Goal: Find contact information: Find contact information

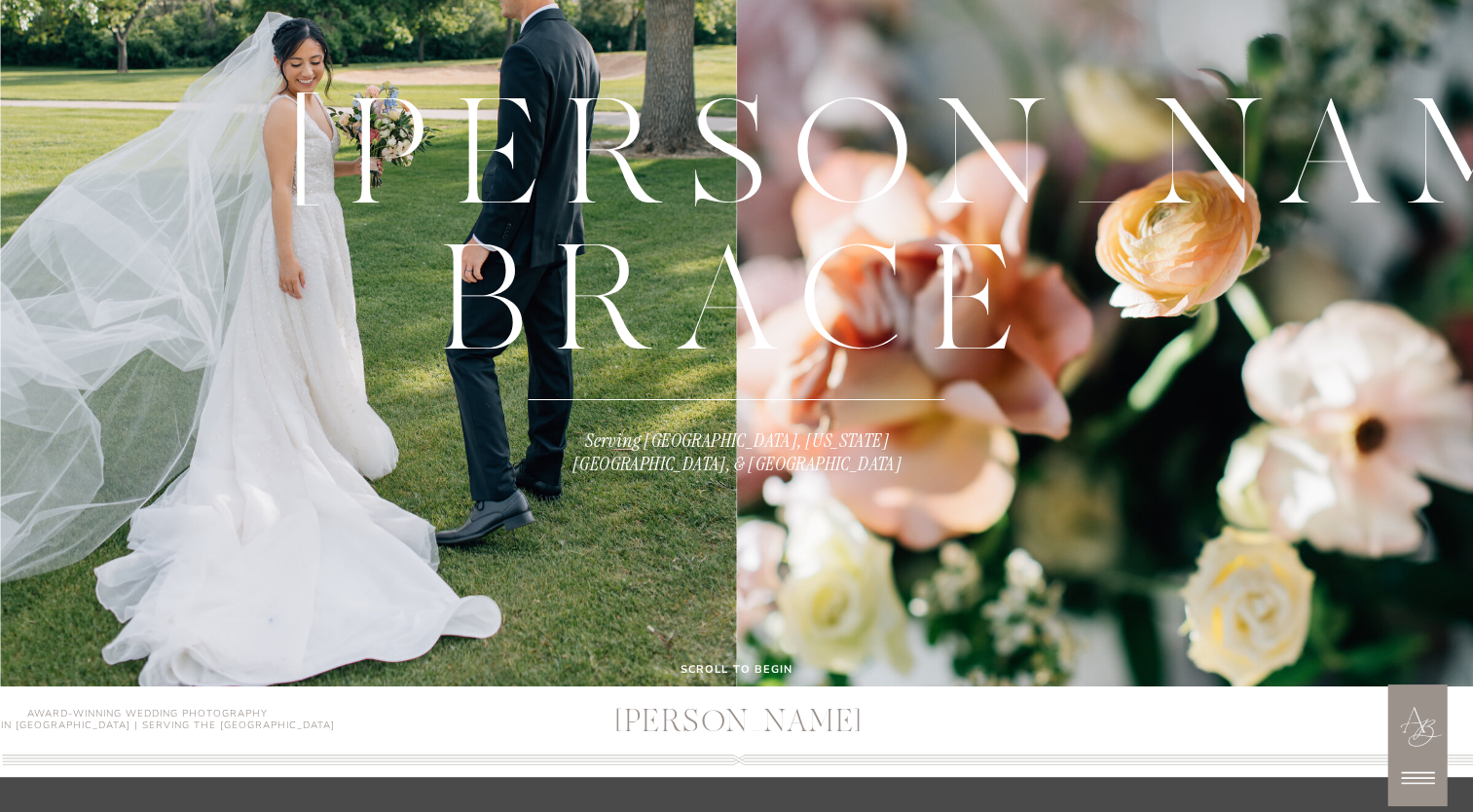
scroll to position [487, 0]
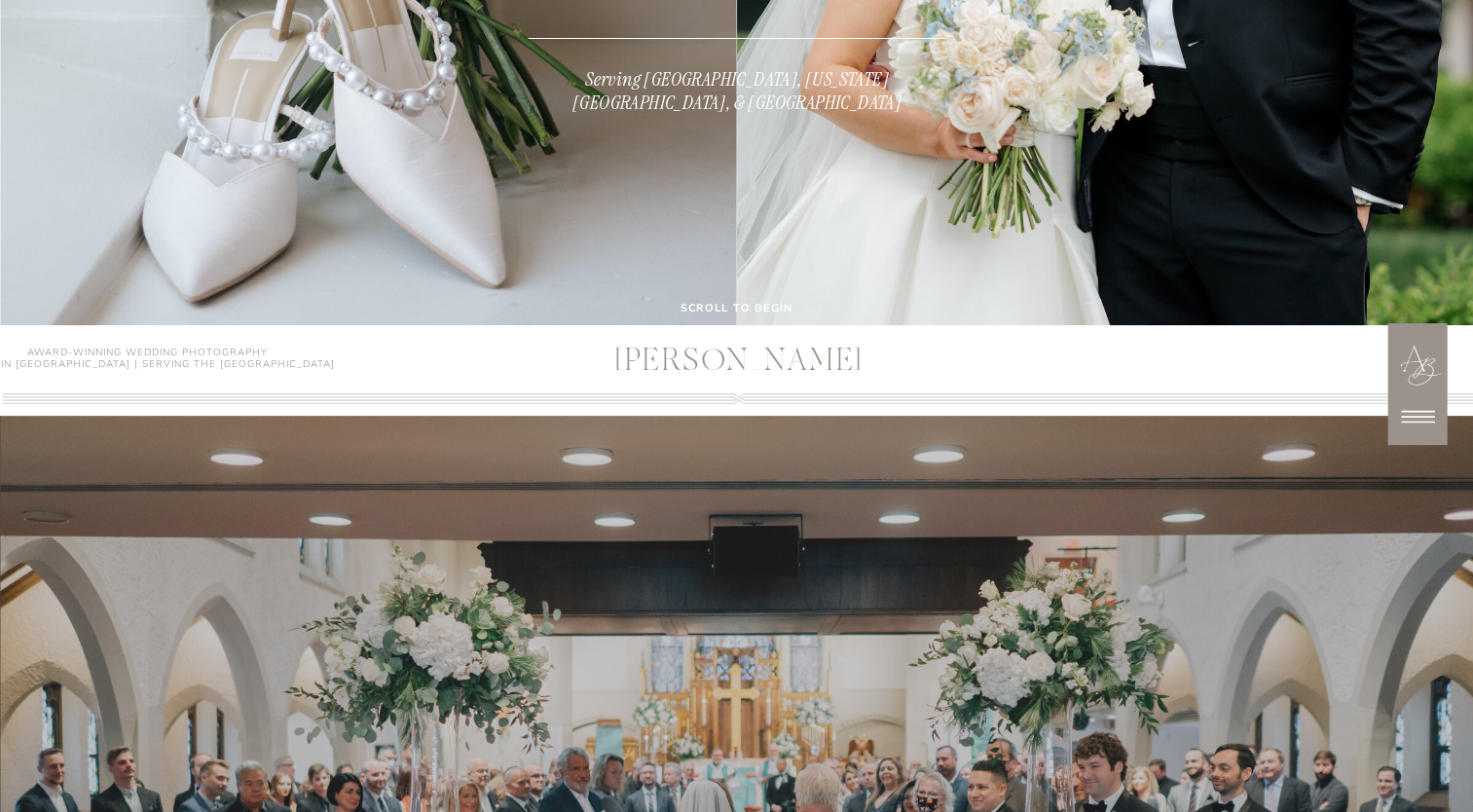
click at [1418, 418] on icon at bounding box center [1418, 417] width 49 height 49
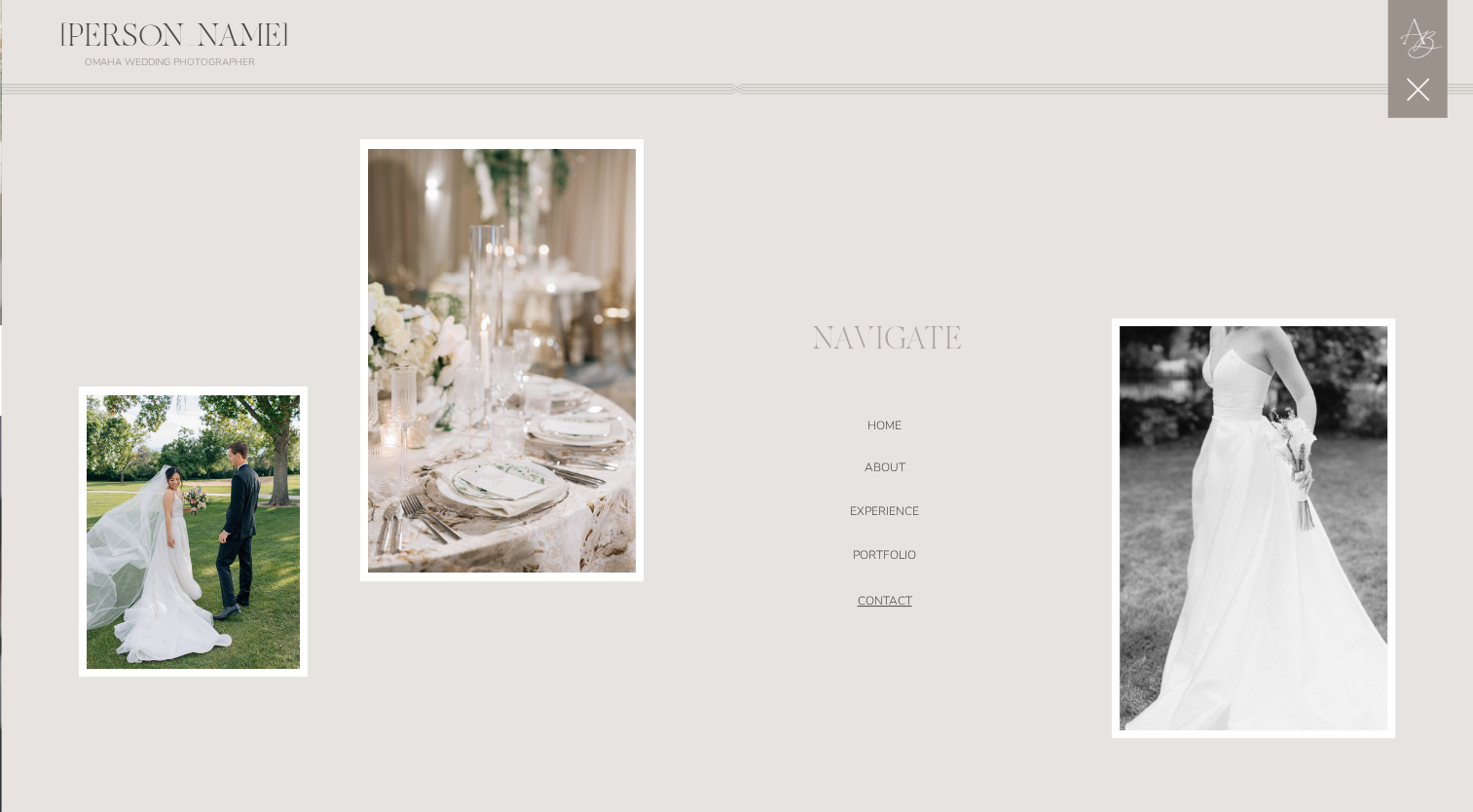
click at [887, 608] on nav "CONTACT" at bounding box center [885, 604] width 413 height 20
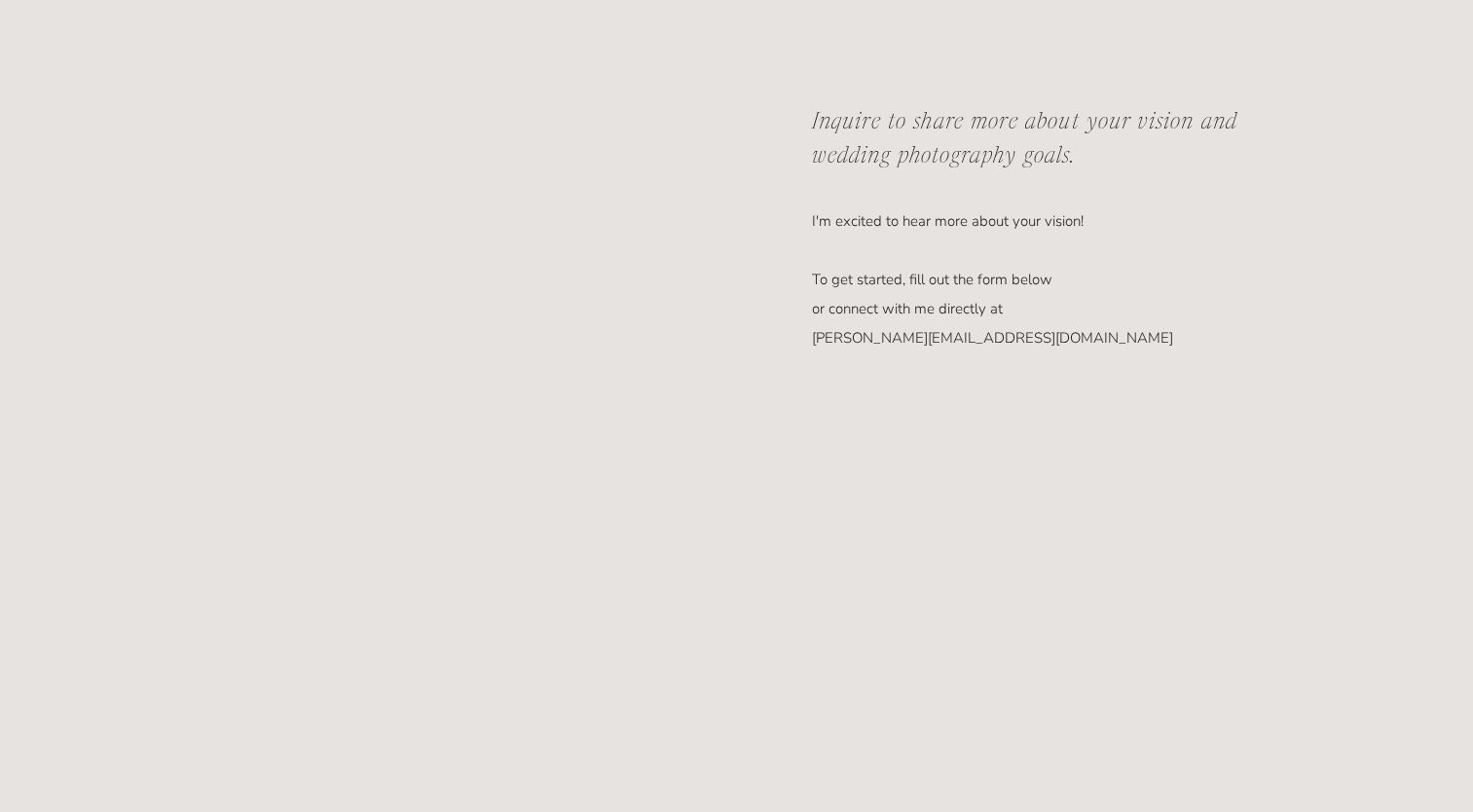
scroll to position [1071, 0]
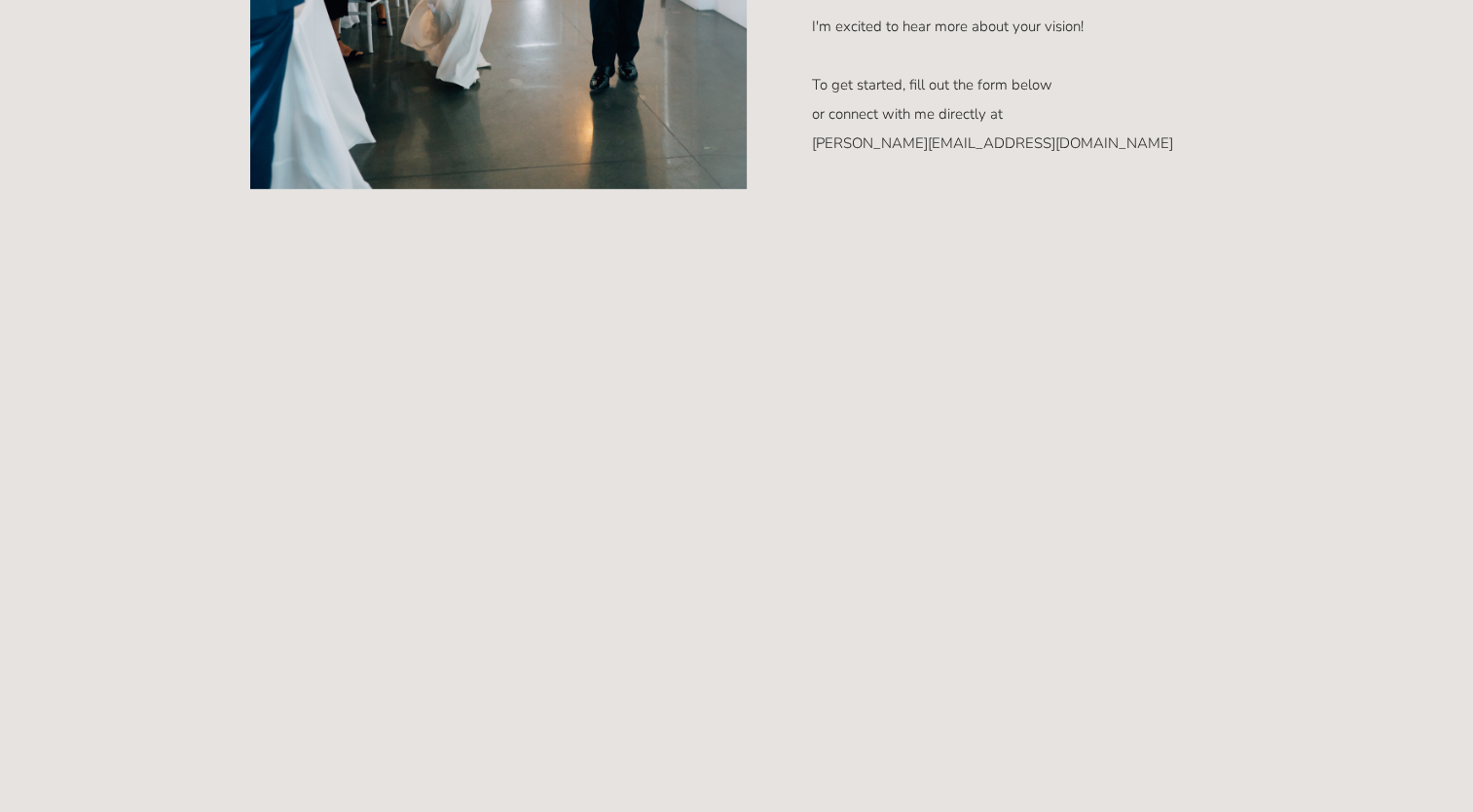
click at [1351, 484] on div "ANNA BRACE ANNA BRACE Award-Winning Wedding Photography Based in Omaha | Servin…" at bounding box center [736, 816] width 1473 height 3773
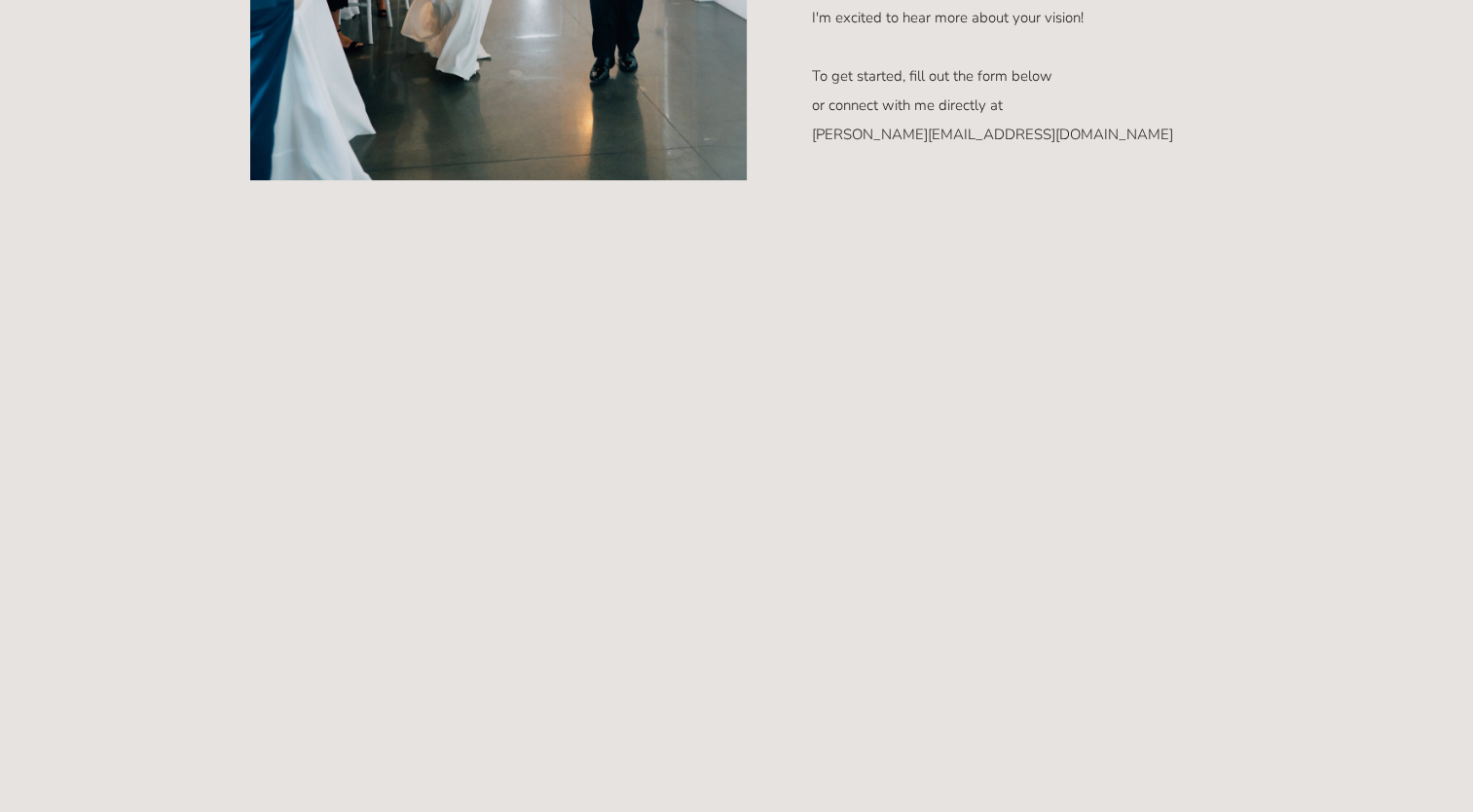
scroll to position [1265, 0]
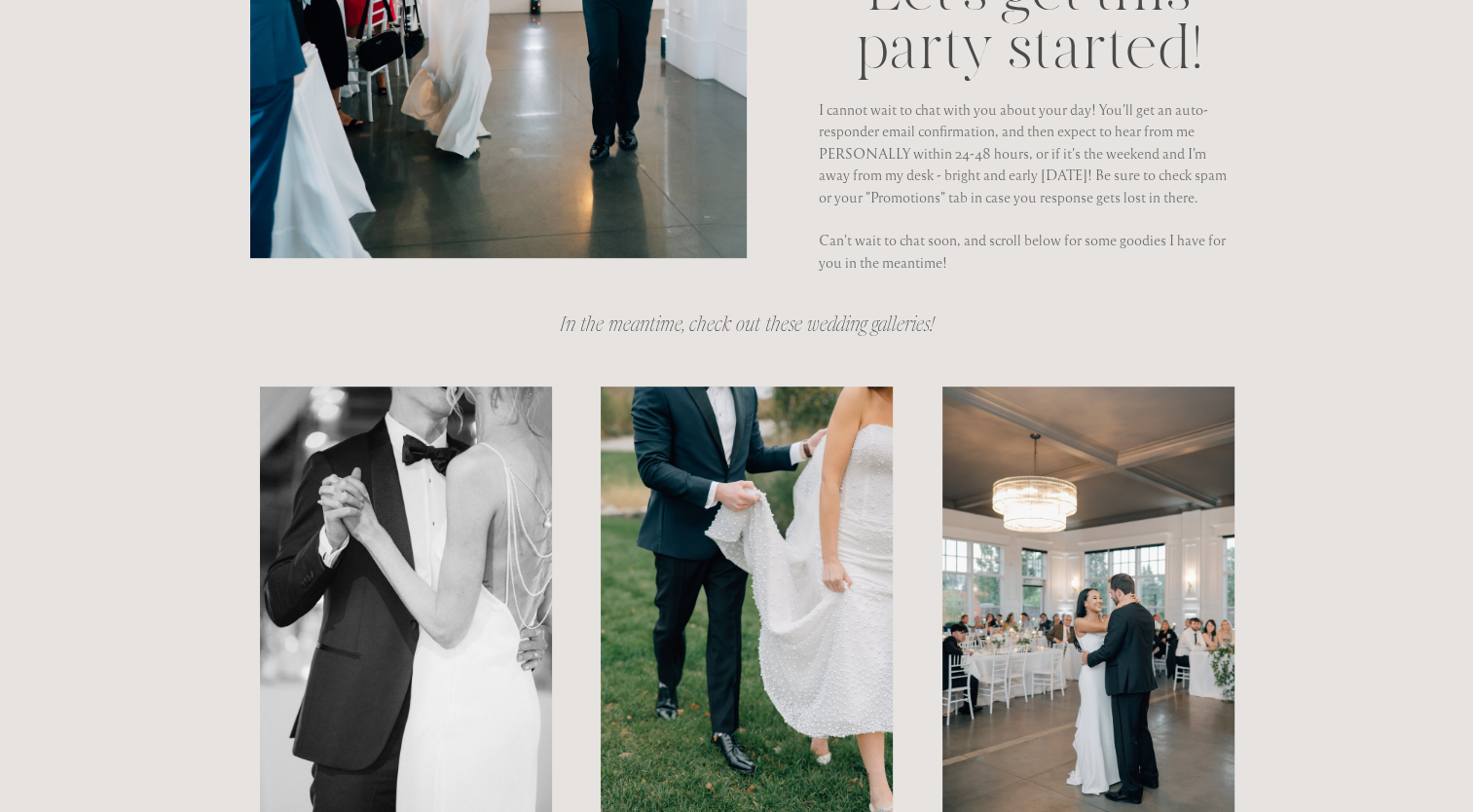
scroll to position [917, 0]
